Goal: Information Seeking & Learning: Learn about a topic

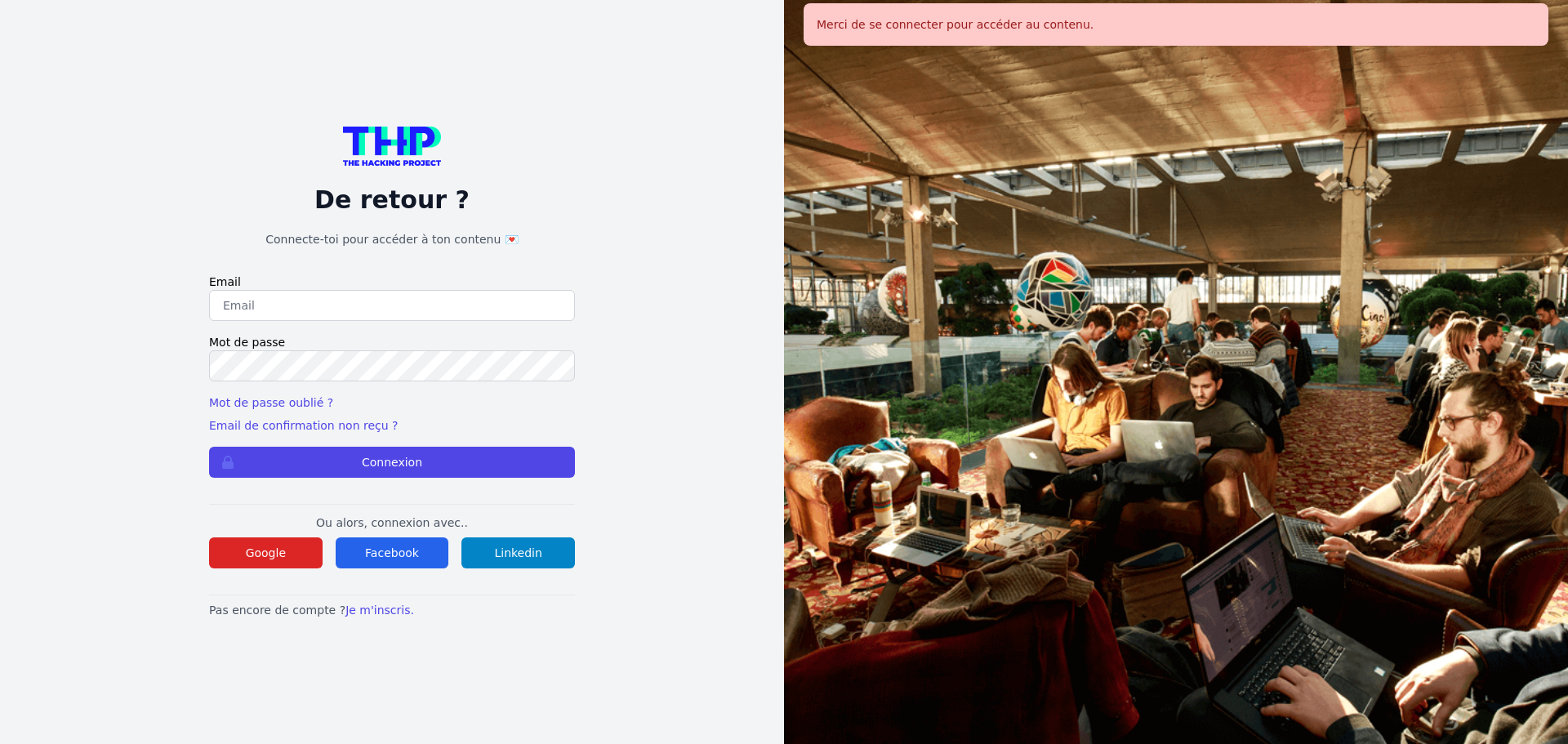
click at [407, 298] on input "email" at bounding box center [392, 306] width 366 height 31
type input "melody_stephan@icloud.com"
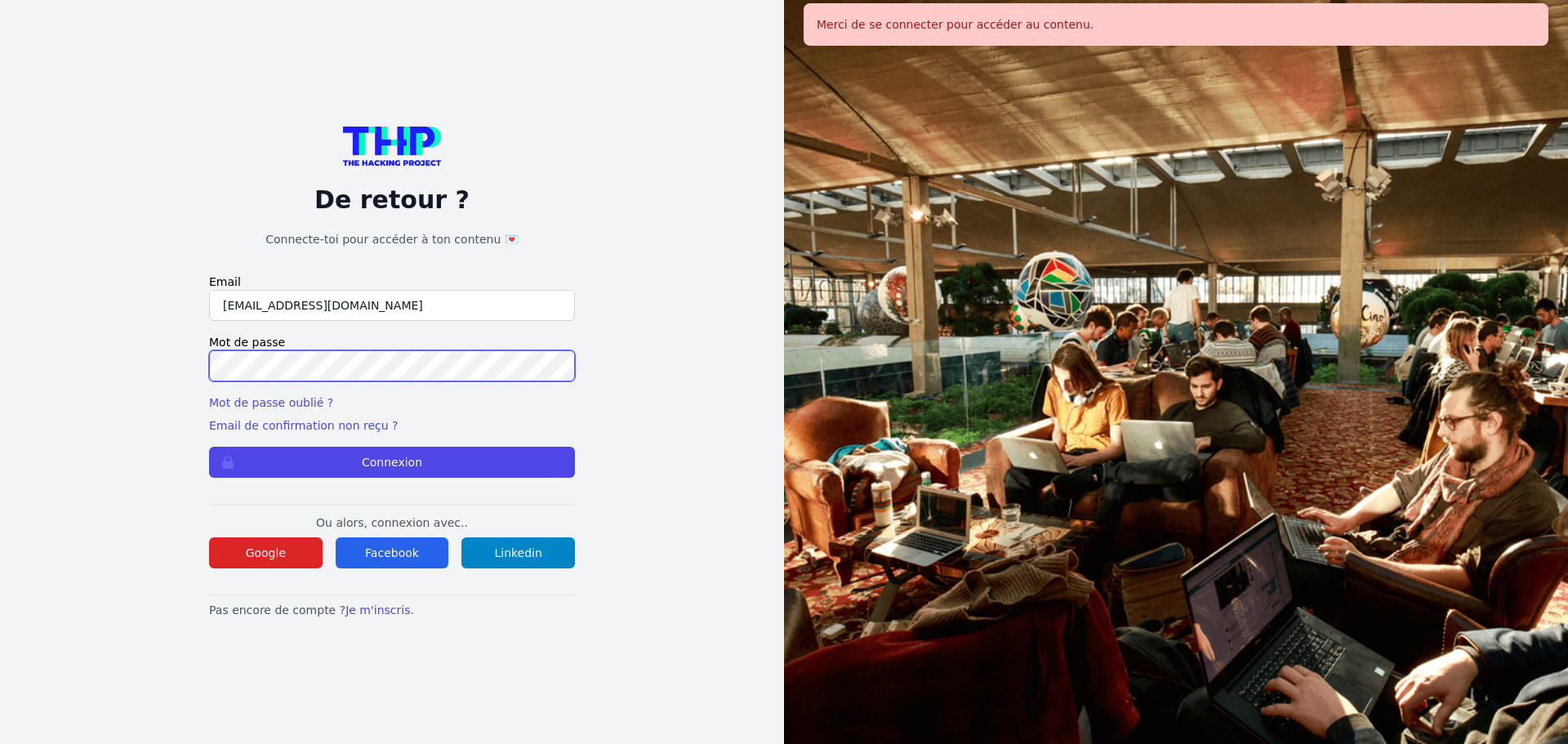
click at [209, 447] on button "Connexion" at bounding box center [392, 462] width 366 height 31
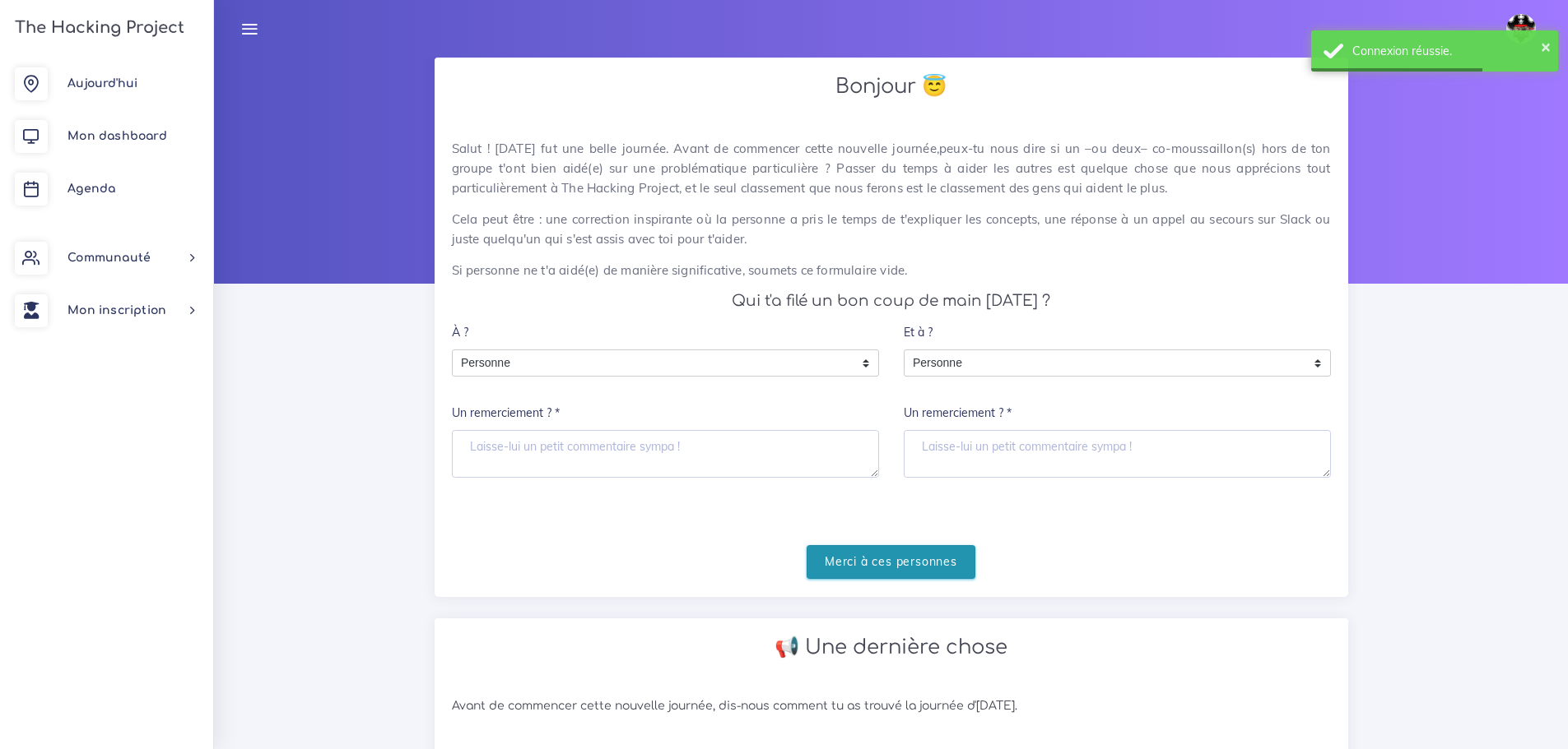
click at [859, 560] on input "Merci à ces personnes" at bounding box center [890, 562] width 169 height 34
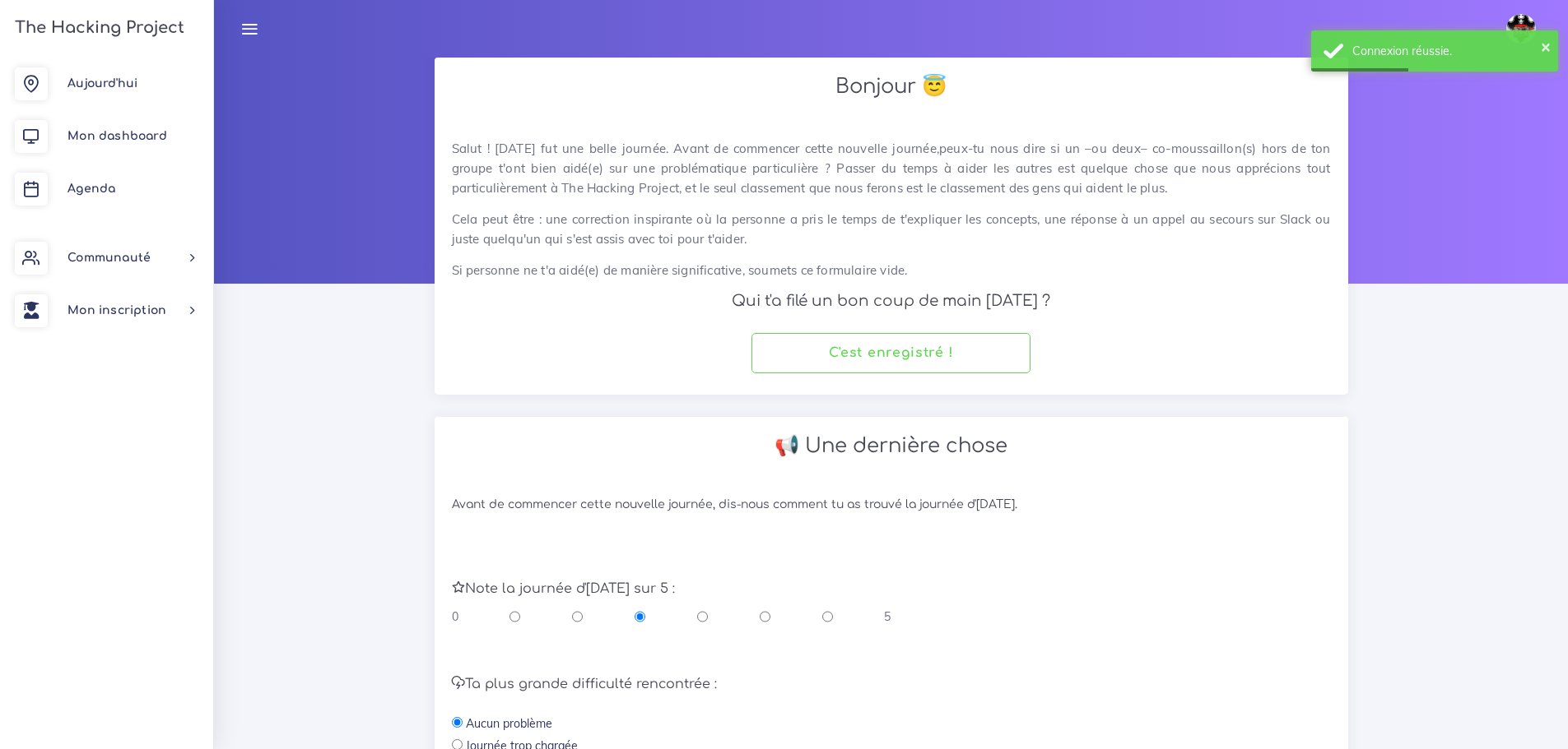
click at [760, 617] on input "radio" at bounding box center [765, 617] width 11 height 17
radio input "true"
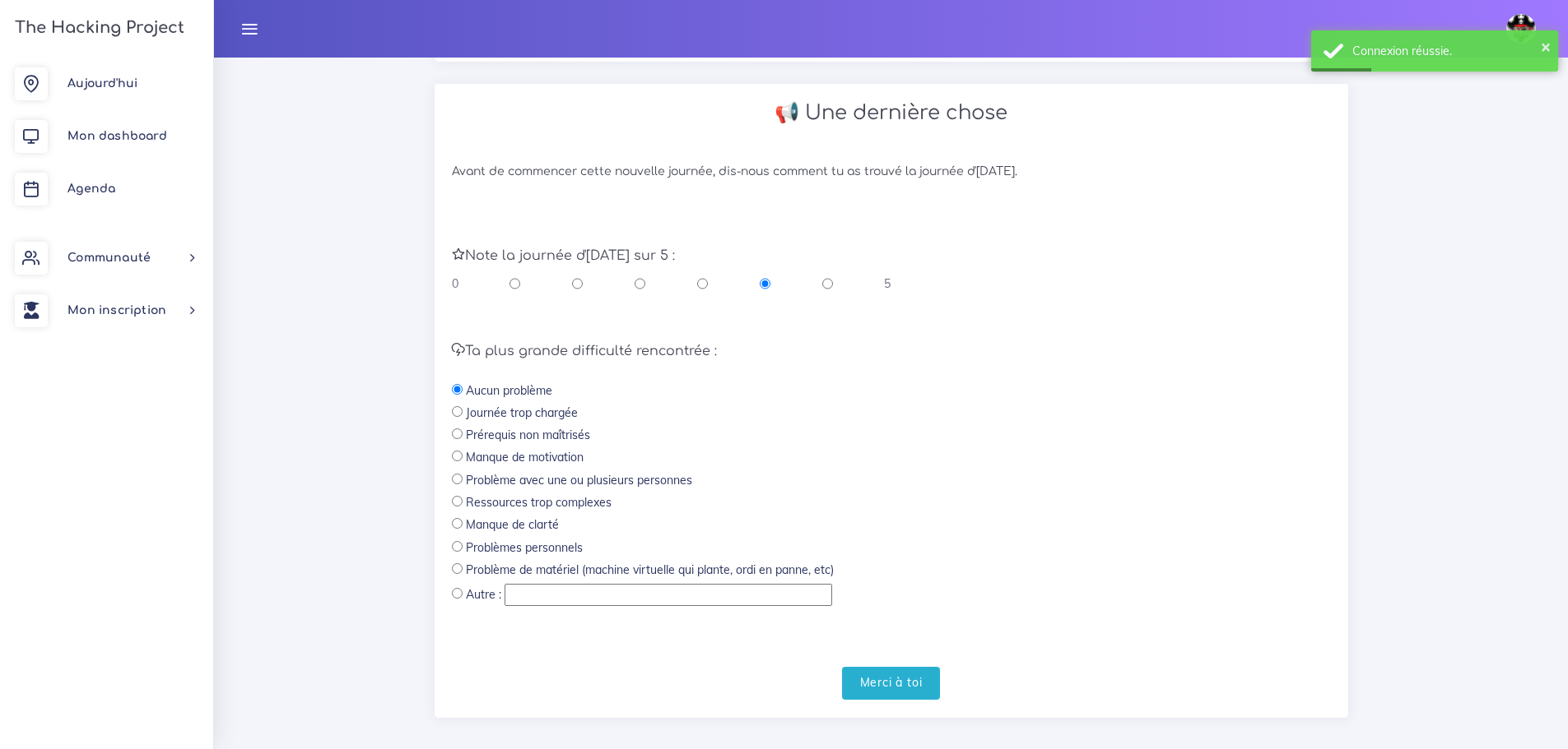
scroll to position [349, 0]
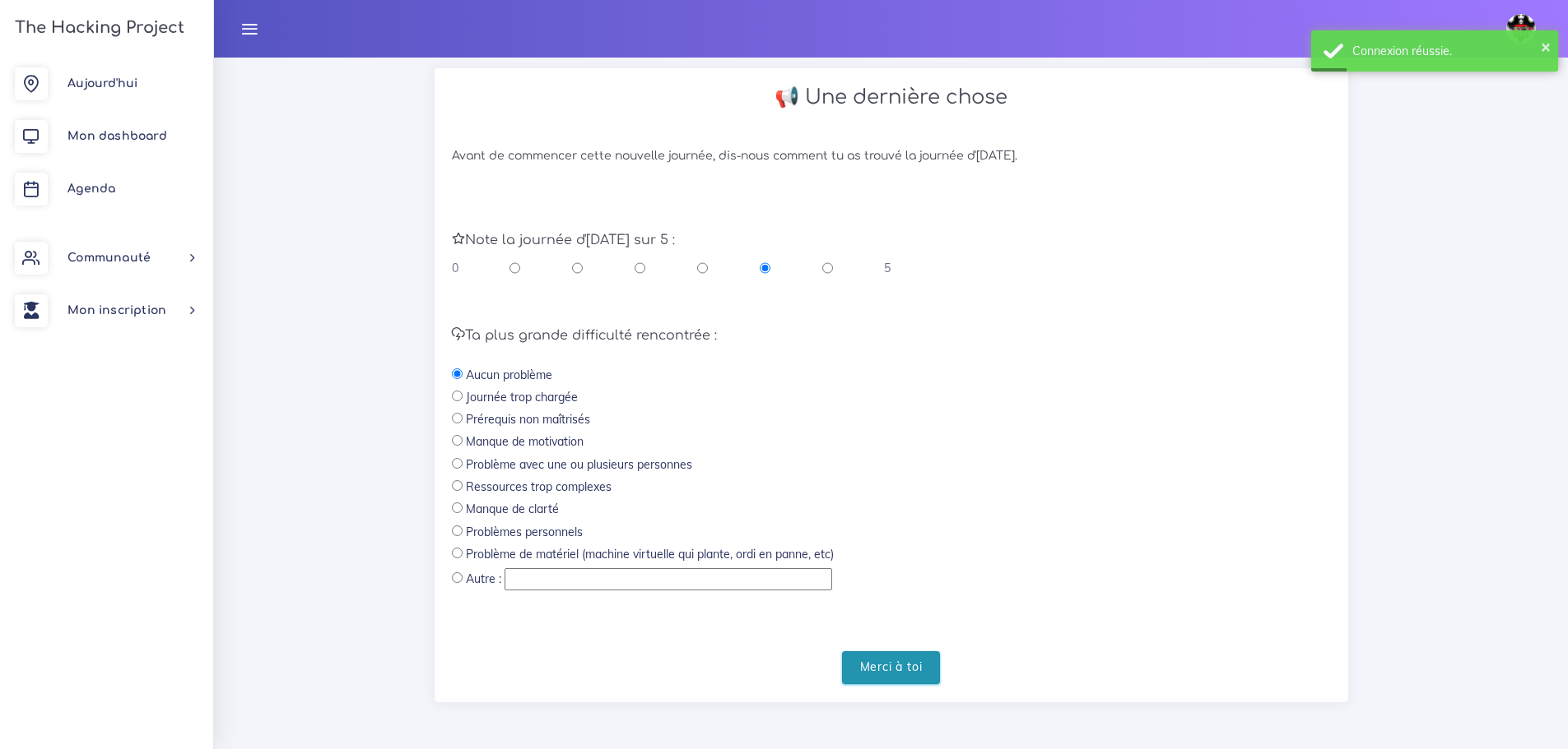
click at [891, 673] on input "Merci à toi" at bounding box center [891, 668] width 99 height 34
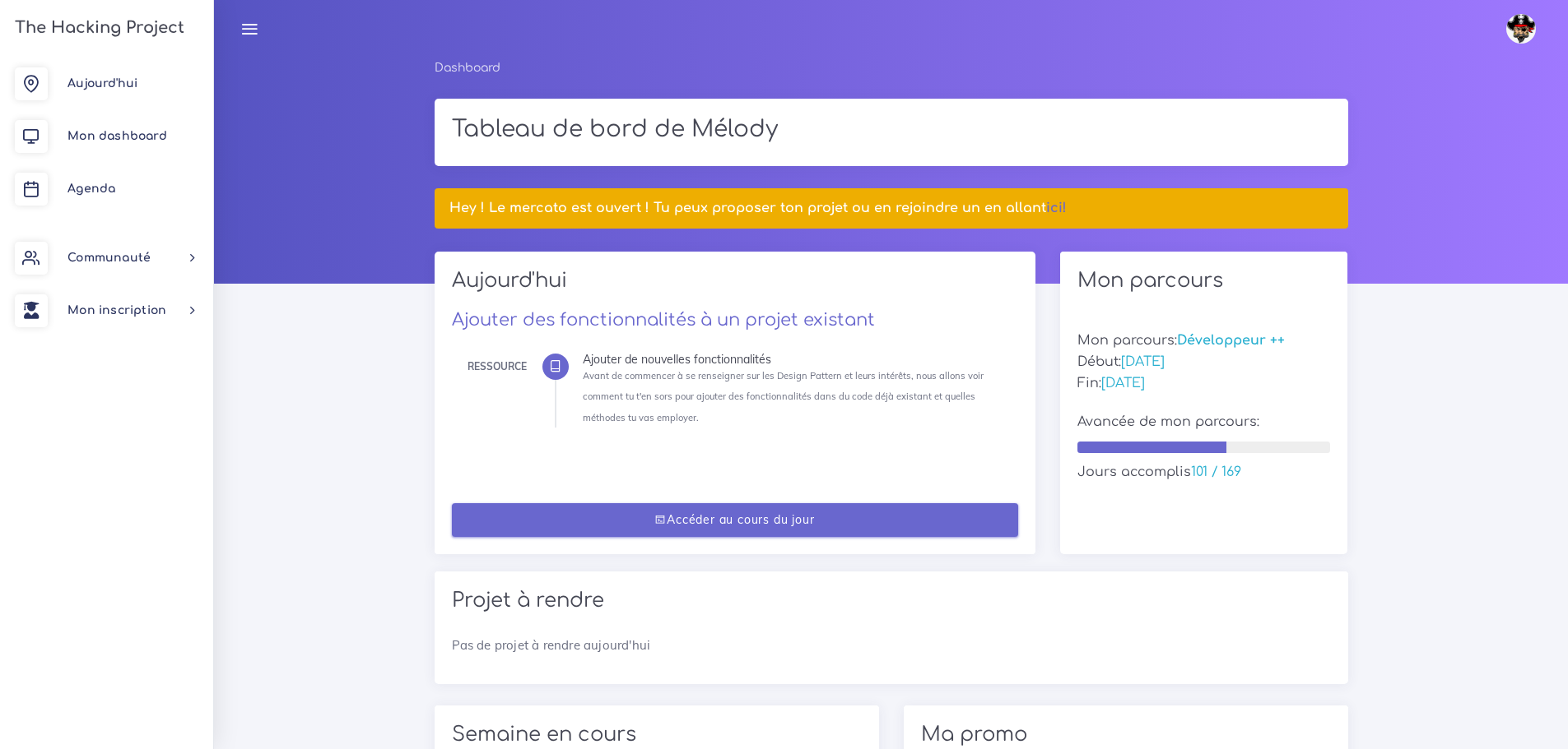
click at [924, 522] on link "Accéder au cours du jour" at bounding box center [735, 520] width 566 height 34
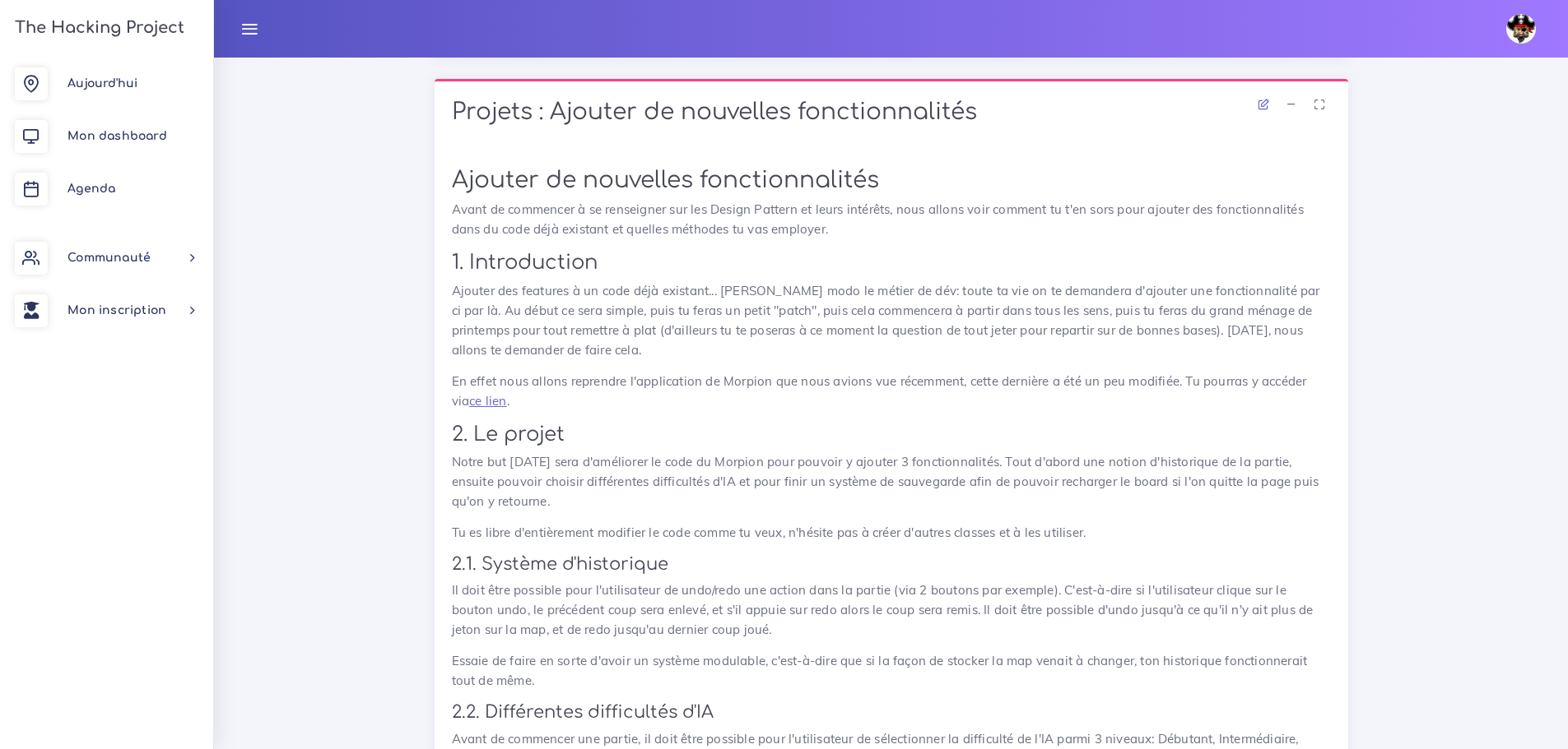
scroll to position [317, 0]
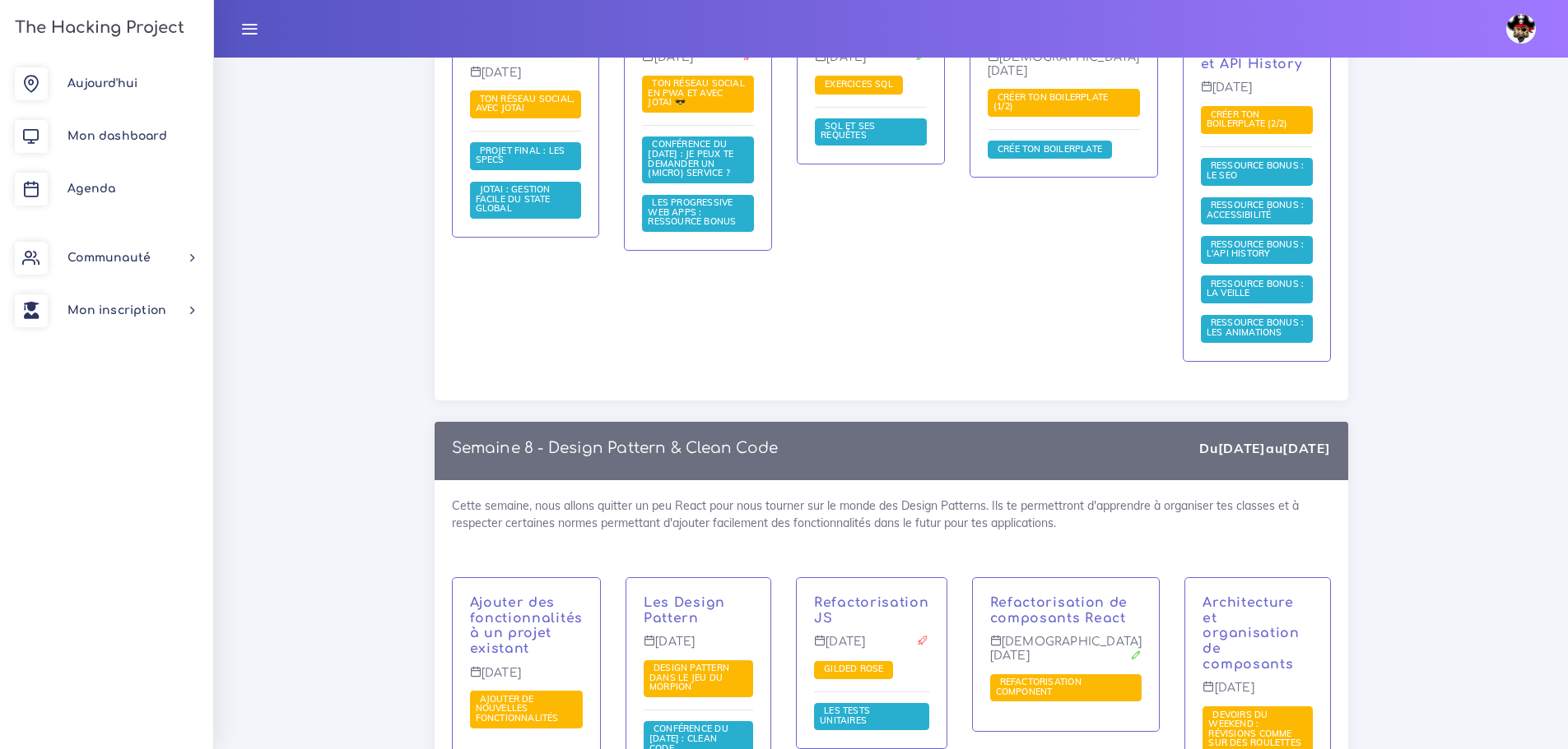
scroll to position [12993, 0]
